Goal: Find specific page/section: Find specific page/section

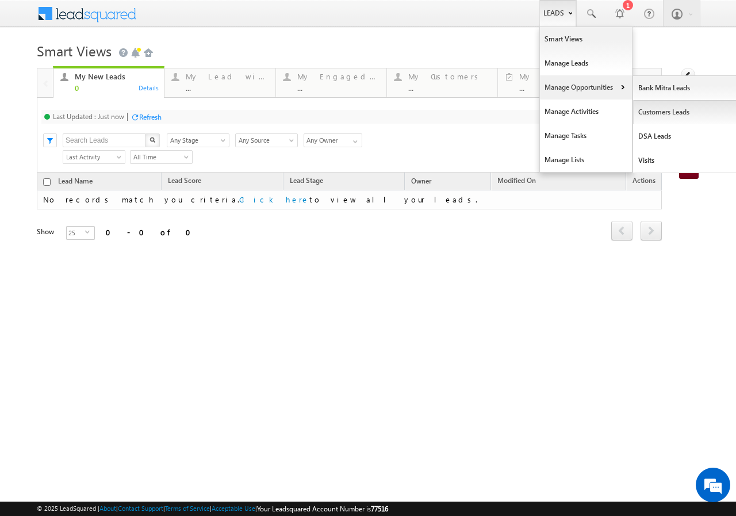
click at [674, 113] on link "Customers Leads" at bounding box center [685, 112] width 105 height 24
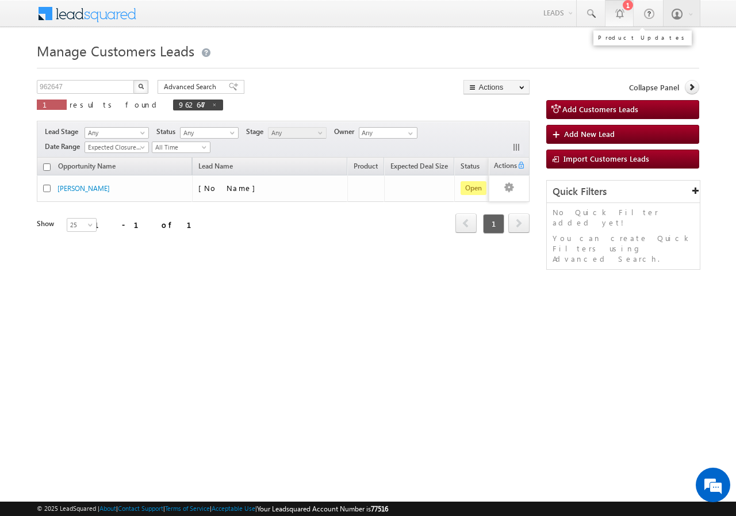
click at [627, 8] on div "1" at bounding box center [628, 5] width 10 height 10
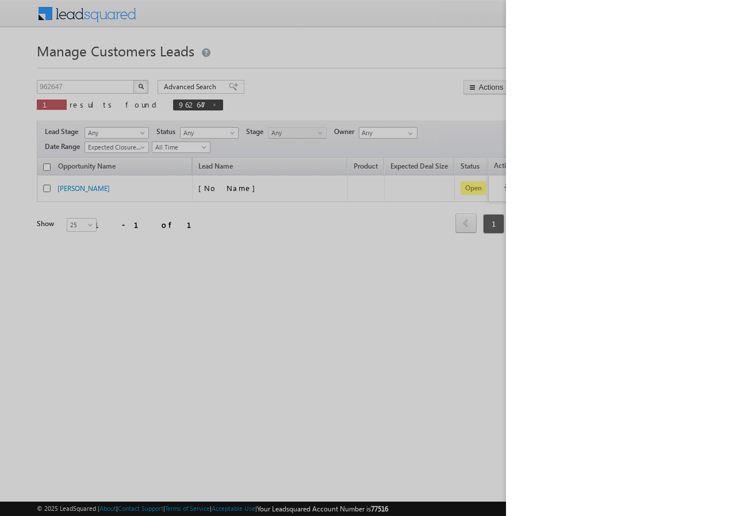
click at [445, 322] on div at bounding box center [368, 258] width 736 height 516
